Goal: Task Accomplishment & Management: Manage account settings

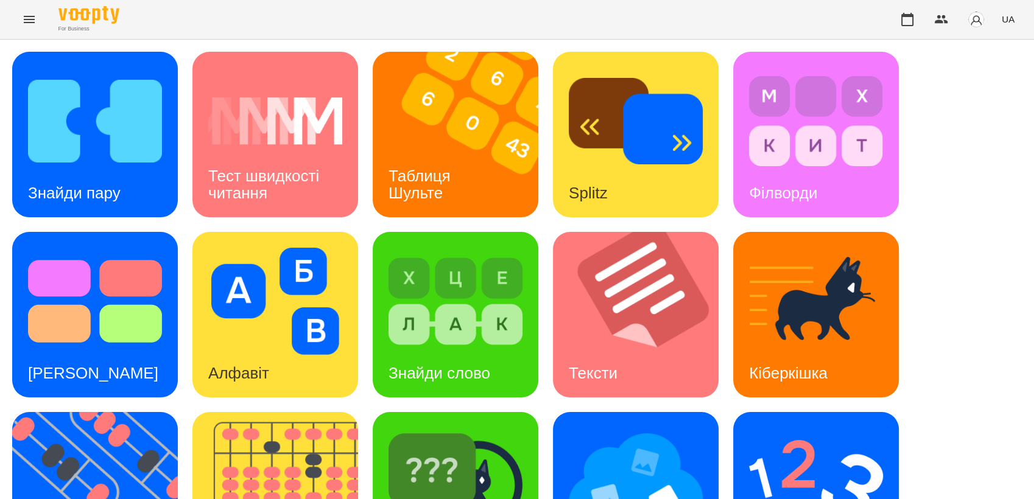
click at [25, 12] on icon "Menu" at bounding box center [29, 19] width 15 height 15
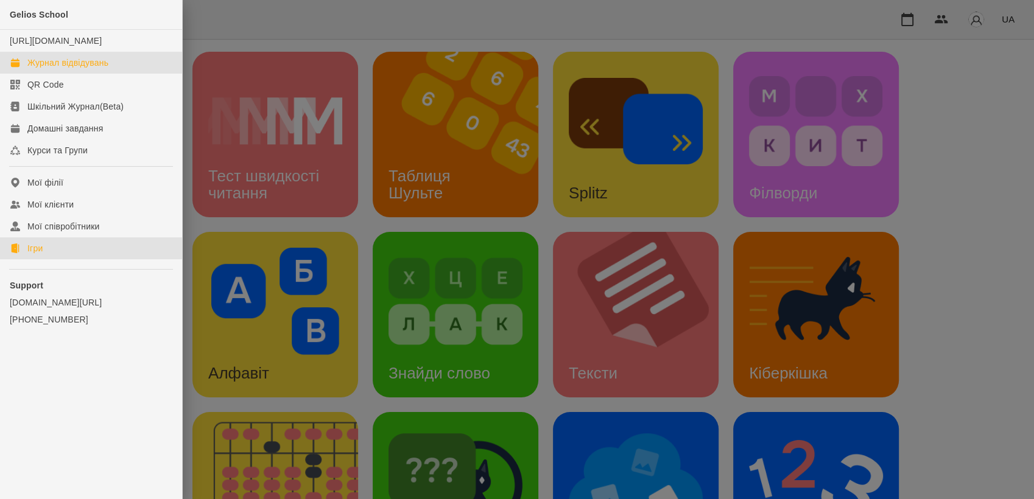
click at [69, 69] on div "Журнал відвідувань" at bounding box center [67, 63] width 81 height 12
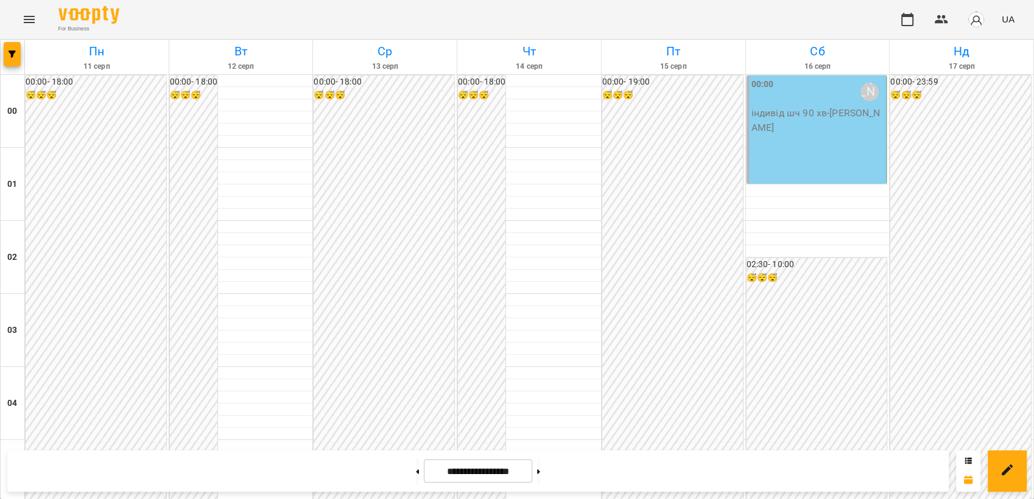
scroll to position [1178, 0]
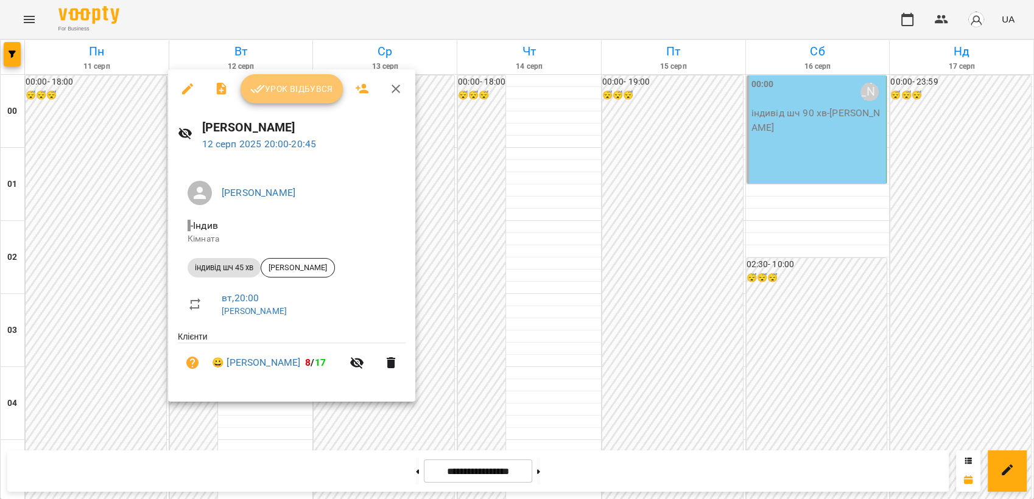
click at [332, 87] on button "Урок відбувся" at bounding box center [291, 88] width 102 height 29
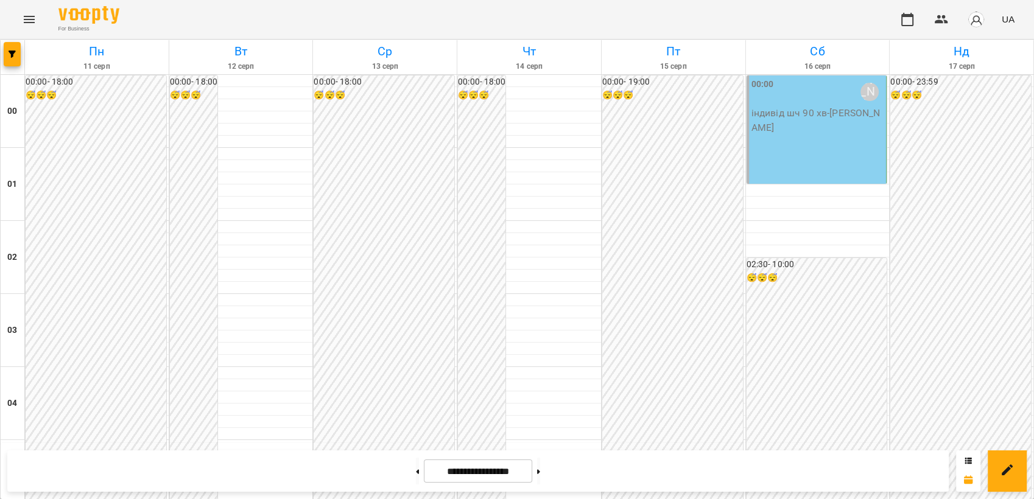
scroll to position [1303, 0]
